Goal: Task Accomplishment & Management: Manage account settings

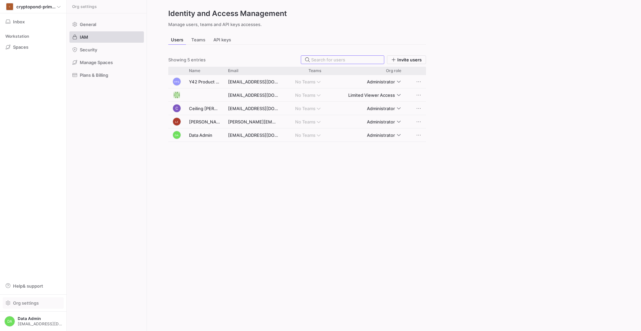
click at [32, 304] on span "Org settings" at bounding box center [26, 302] width 26 height 5
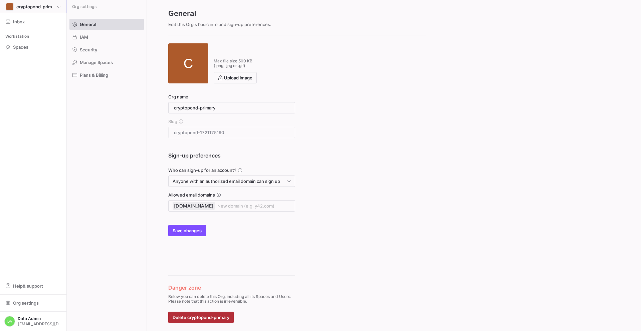
click at [26, 3] on div "C cryptopond-primary" at bounding box center [33, 7] width 55 height 8
click at [105, 130] on div at bounding box center [320, 165] width 641 height 331
click at [95, 64] on span "Manage Spaces" at bounding box center [96, 62] width 33 height 5
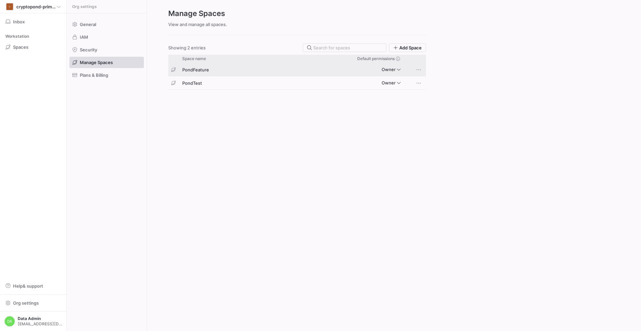
click at [193, 71] on div "PondFeature" at bounding box center [255, 69] width 154 height 13
click at [421, 70] on span at bounding box center [418, 69] width 7 height 7
drag, startPoint x: 201, startPoint y: 132, endPoint x: 201, endPoint y: 87, distance: 44.4
click at [202, 131] on div at bounding box center [320, 165] width 641 height 331
click at [196, 69] on div "PondFeature" at bounding box center [255, 69] width 154 height 13
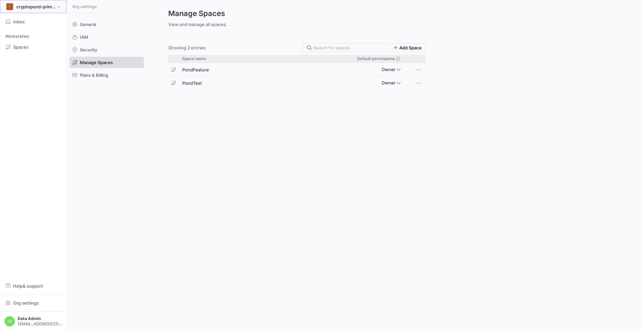
click at [37, 9] on span "cryptopond-primary" at bounding box center [36, 6] width 40 height 5
click at [37, 7] on div at bounding box center [320, 165] width 641 height 331
click at [31, 47] on span at bounding box center [33, 47] width 60 height 11
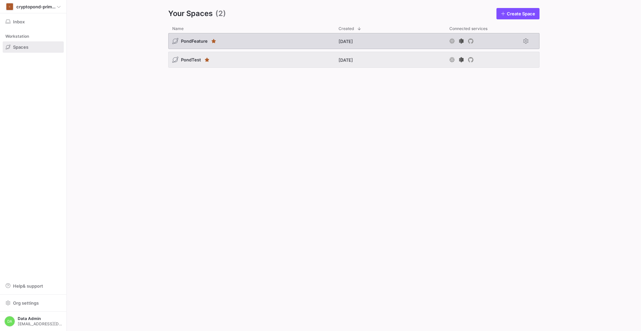
click at [187, 40] on span "PondFeature" at bounding box center [194, 40] width 27 height 5
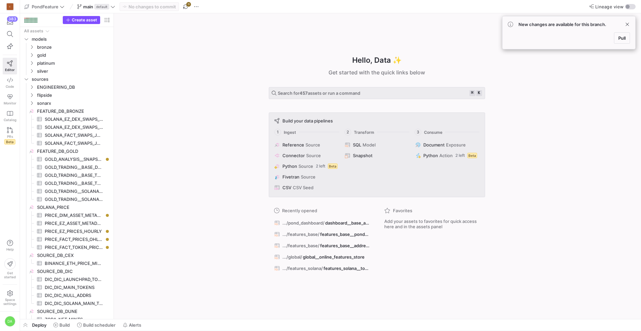
drag, startPoint x: 620, startPoint y: 38, endPoint x: 577, endPoint y: 57, distance: 47.1
click at [620, 38] on span "Pull" at bounding box center [621, 37] width 7 height 5
click at [9, 299] on span "Space settings" at bounding box center [9, 302] width 13 height 8
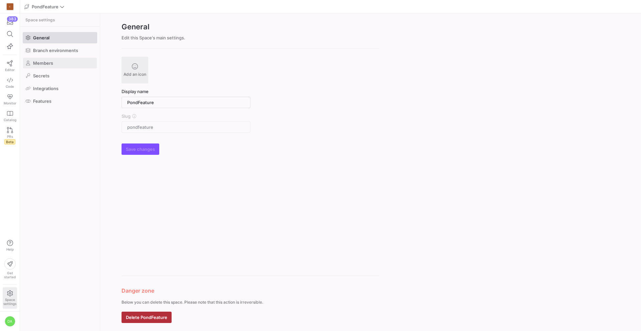
click at [50, 65] on span "Members" at bounding box center [43, 62] width 20 height 5
